Goal: Information Seeking & Learning: Understand process/instructions

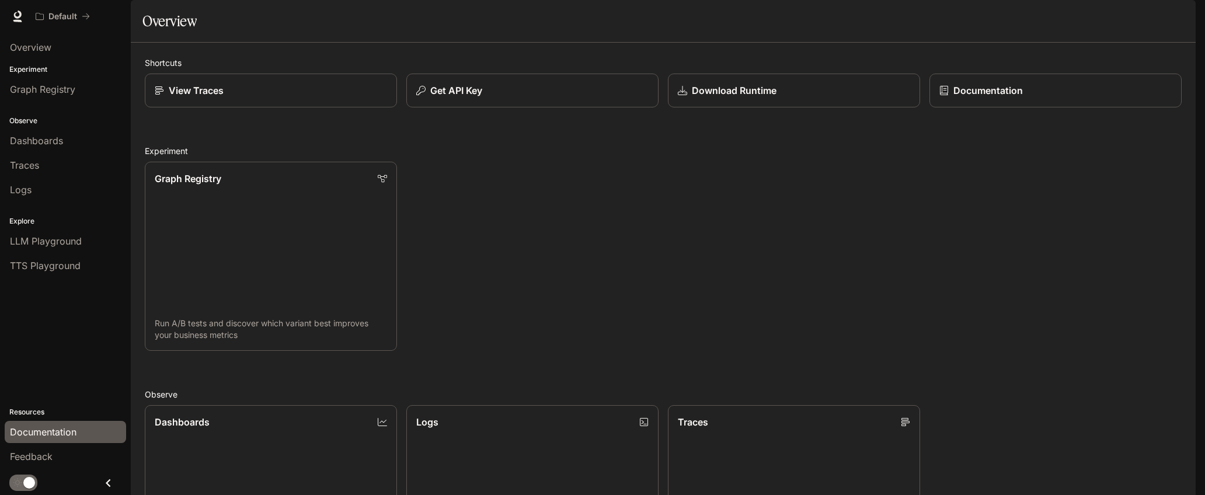
click at [54, 434] on span "Documentation" at bounding box center [43, 432] width 67 height 14
